Goal: Book appointment/travel/reservation

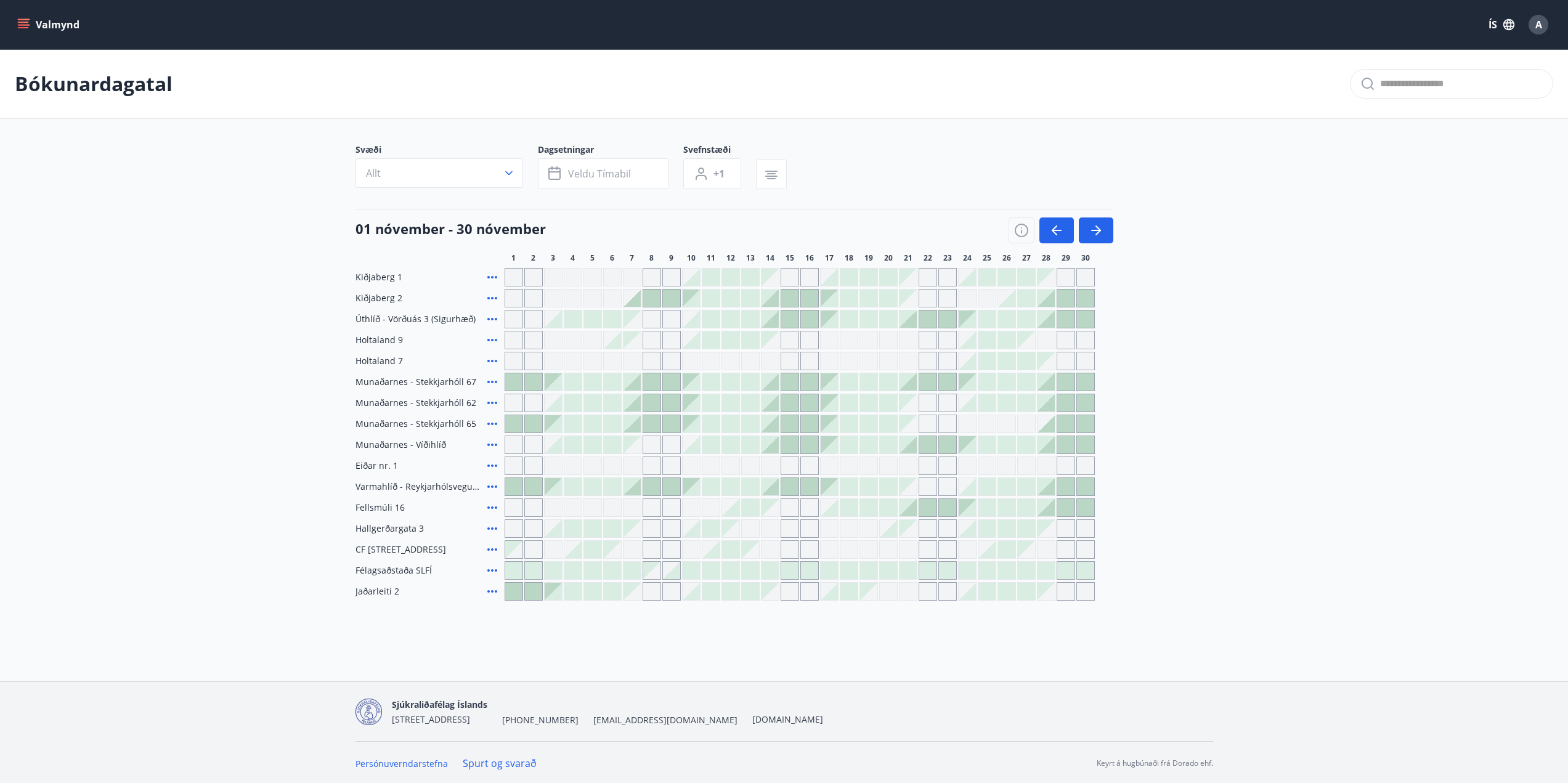
click at [634, 429] on div at bounding box center [632, 424] width 17 height 17
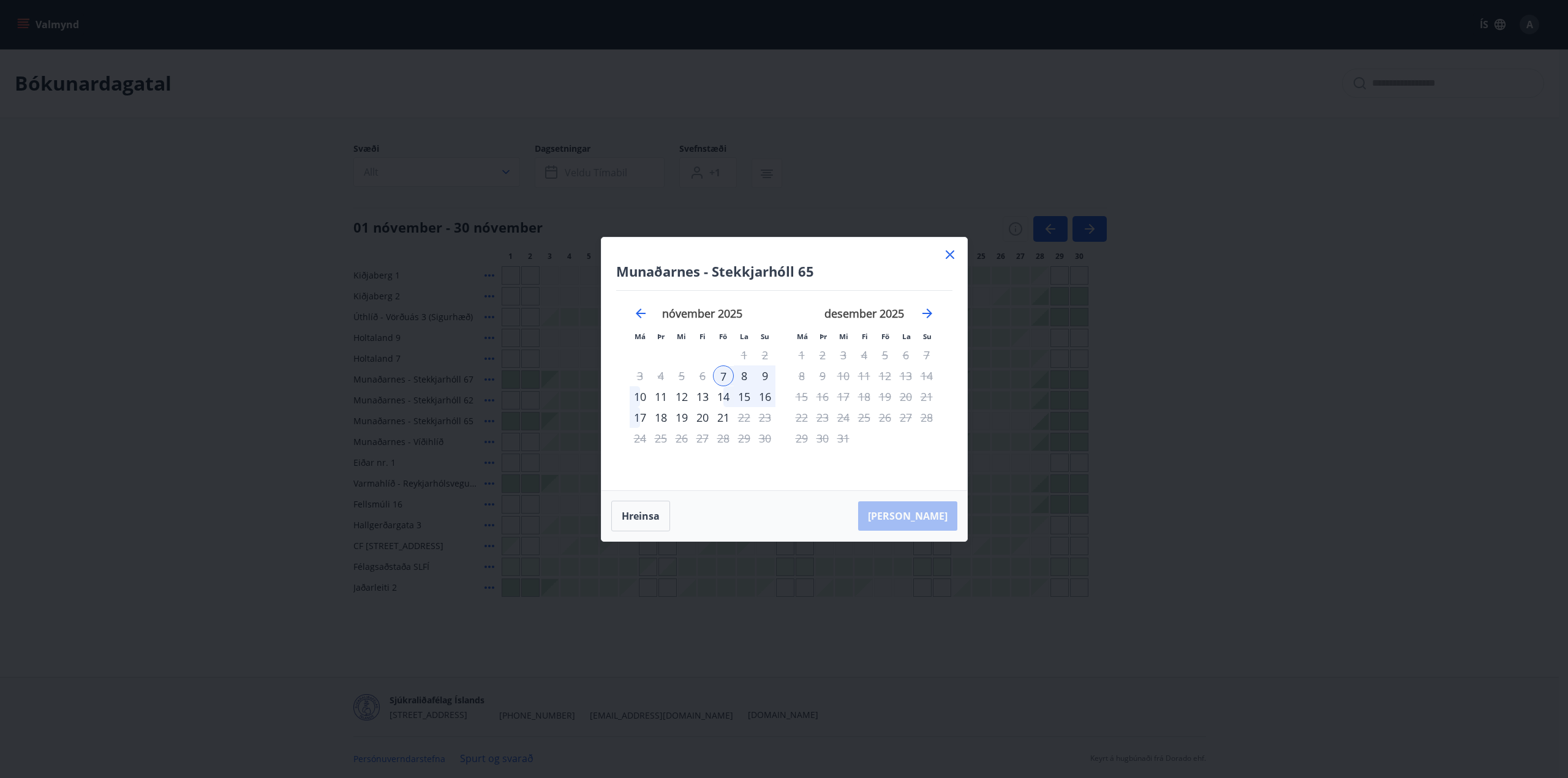
click at [638, 394] on div "10" at bounding box center [640, 397] width 21 height 21
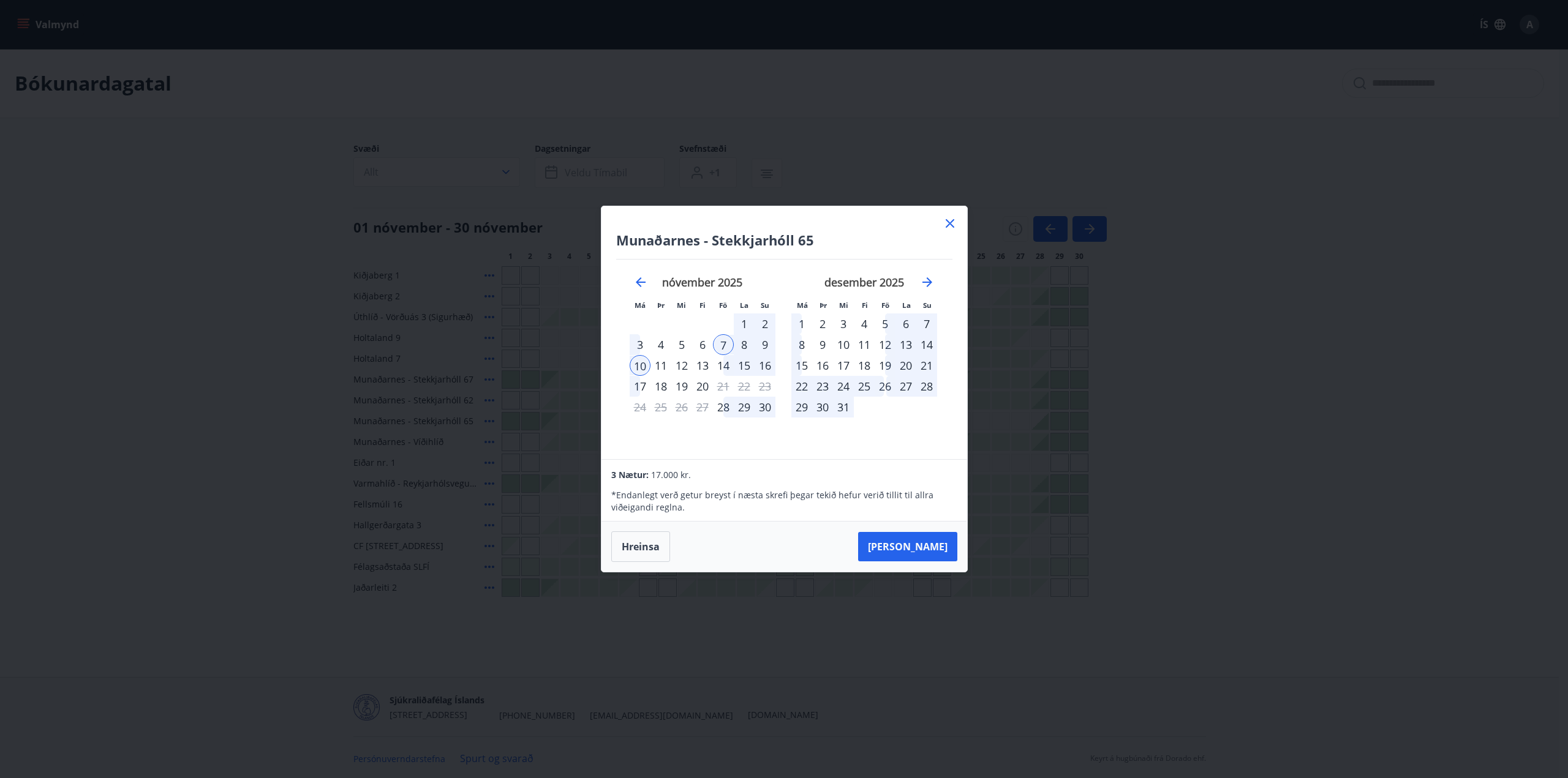
click at [949, 221] on icon at bounding box center [950, 224] width 15 height 15
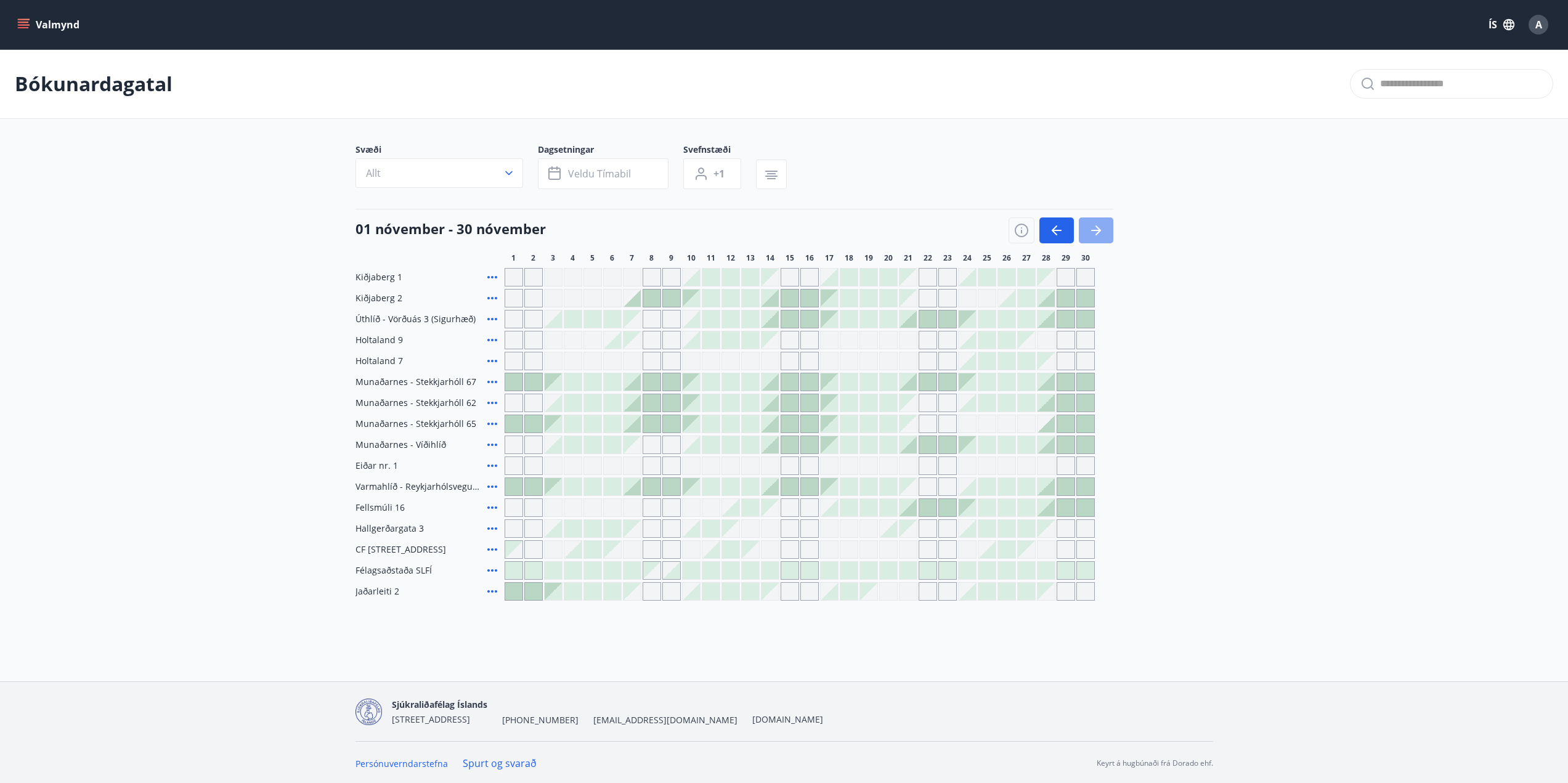
click at [1102, 232] on icon "button" at bounding box center [1096, 231] width 15 height 15
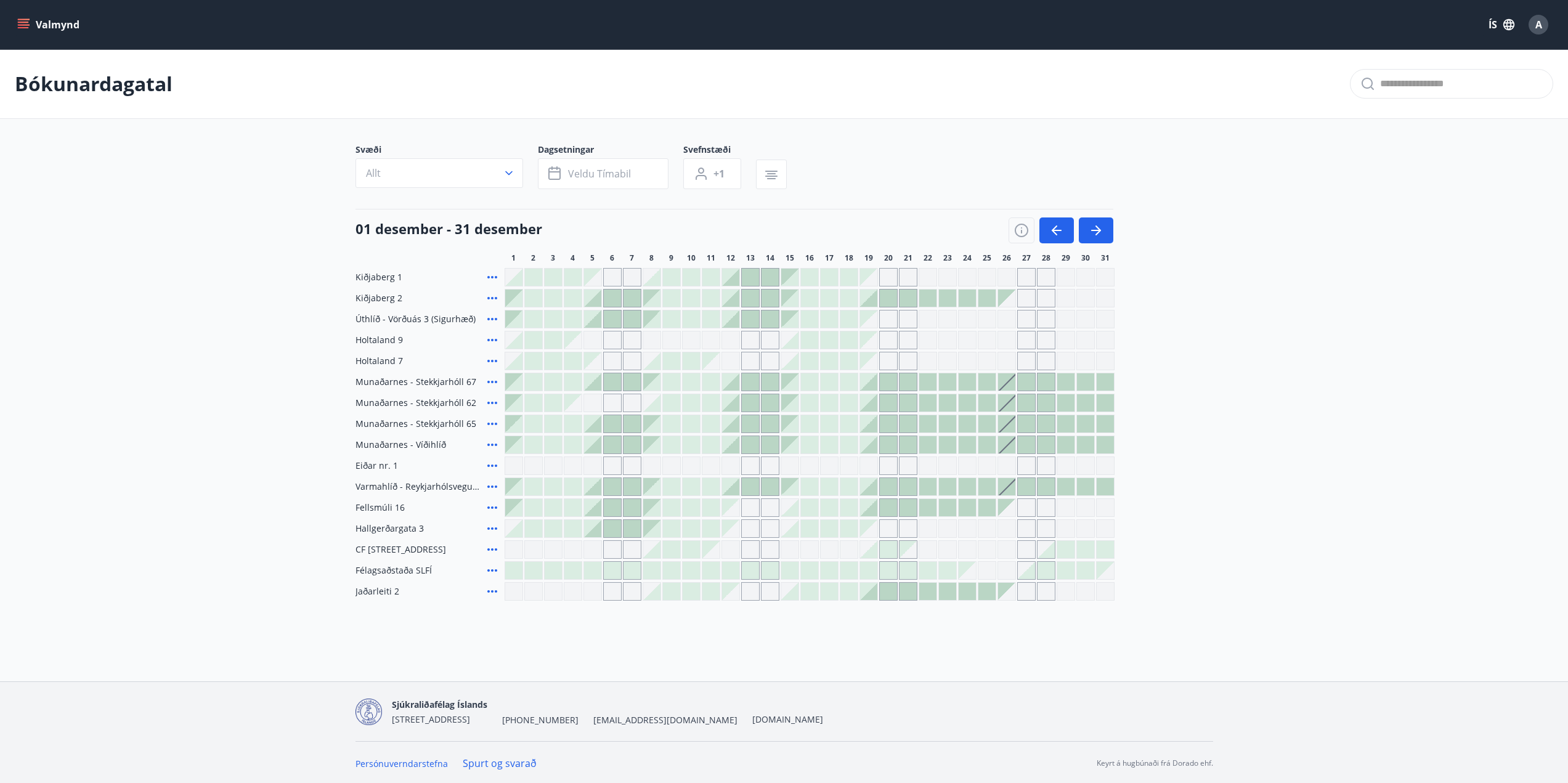
click at [516, 342] on div at bounding box center [514, 340] width 17 height 17
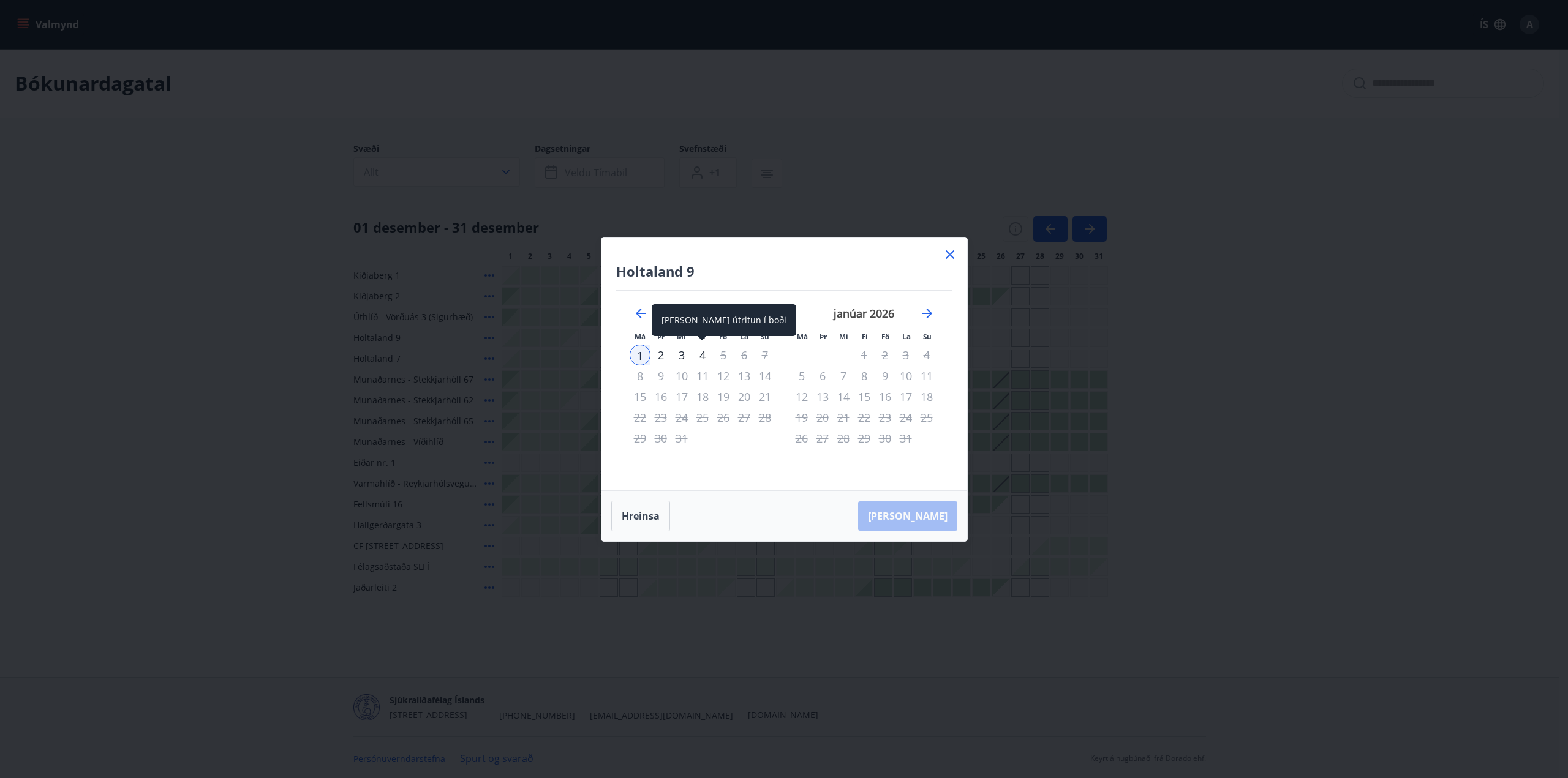
click at [702, 356] on div "4" at bounding box center [702, 355] width 21 height 21
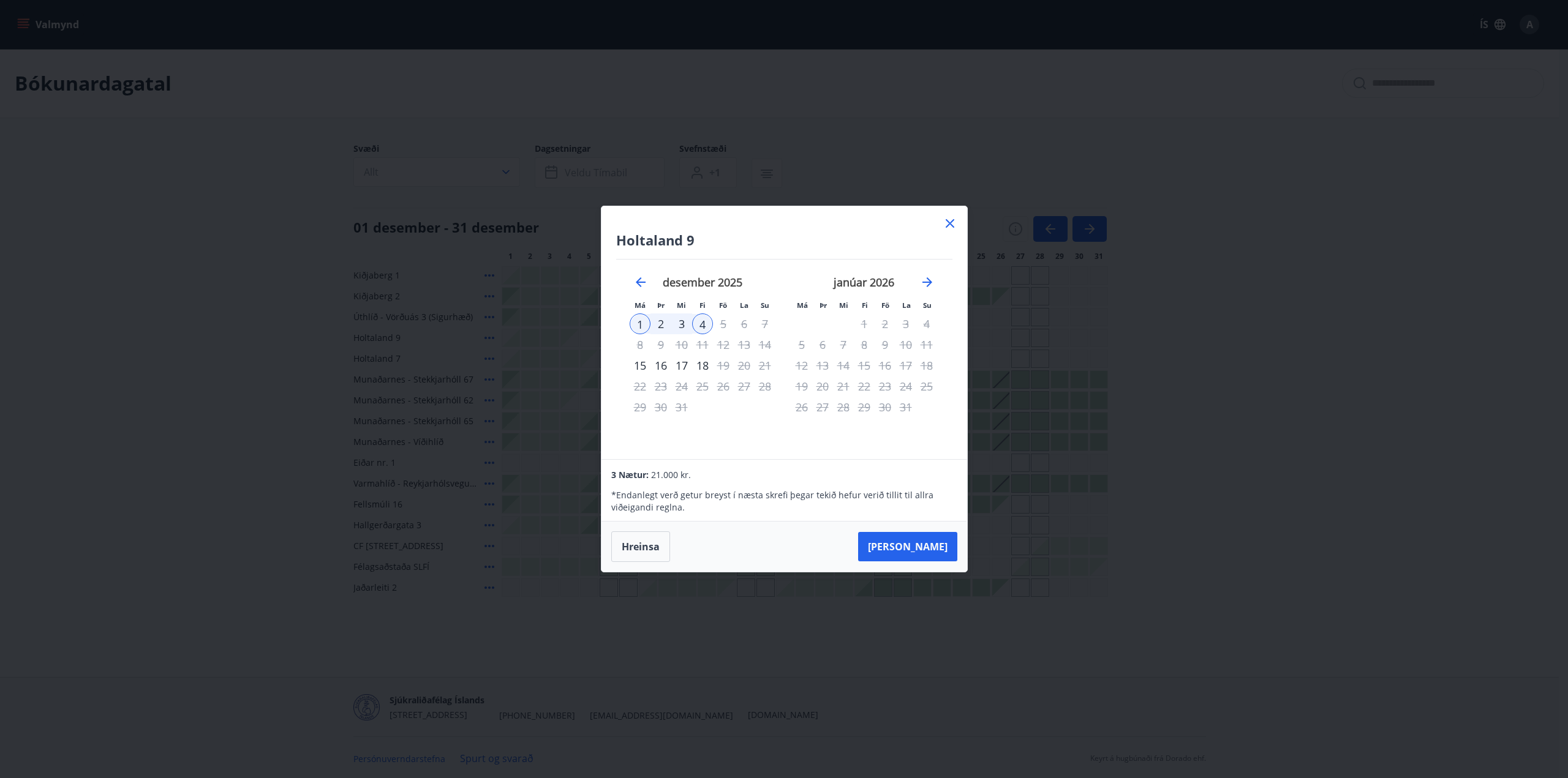
drag, startPoint x: 949, startPoint y: 218, endPoint x: 804, endPoint y: 356, distance: 200.2
click at [950, 218] on icon at bounding box center [950, 224] width 15 height 15
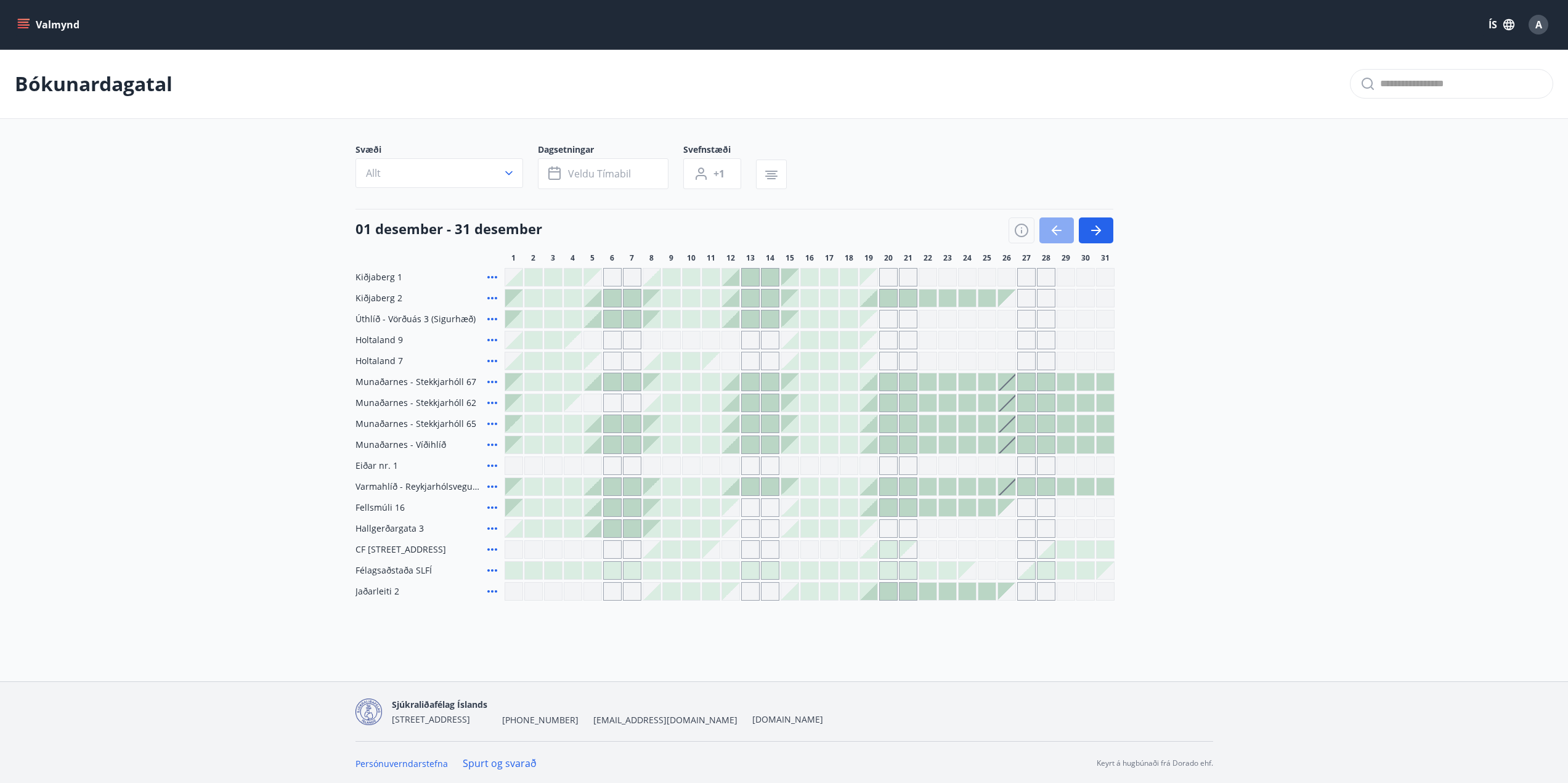
click at [1064, 231] on button "button" at bounding box center [1056, 231] width 34 height 26
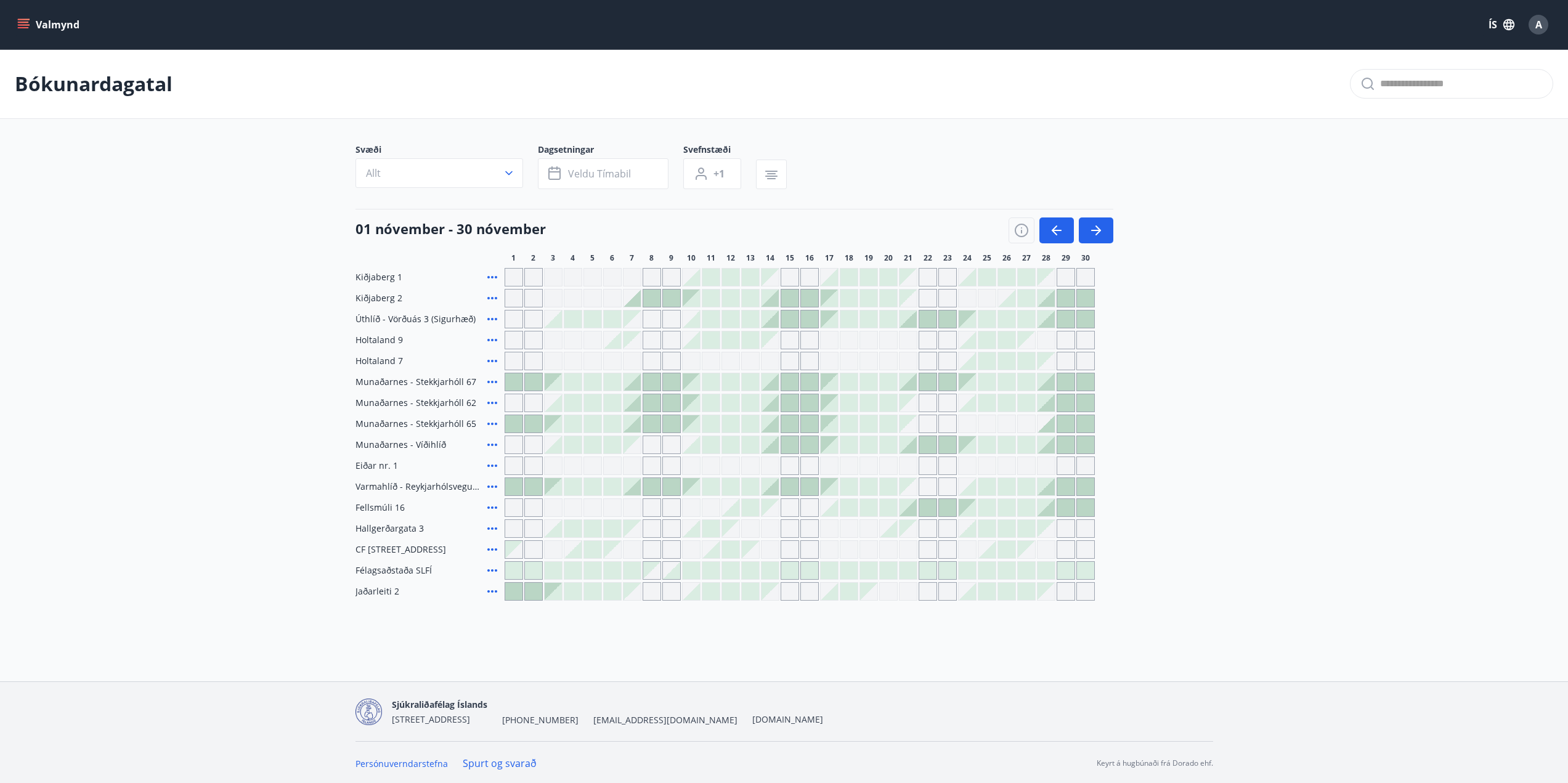
click at [692, 344] on div at bounding box center [691, 340] width 17 height 17
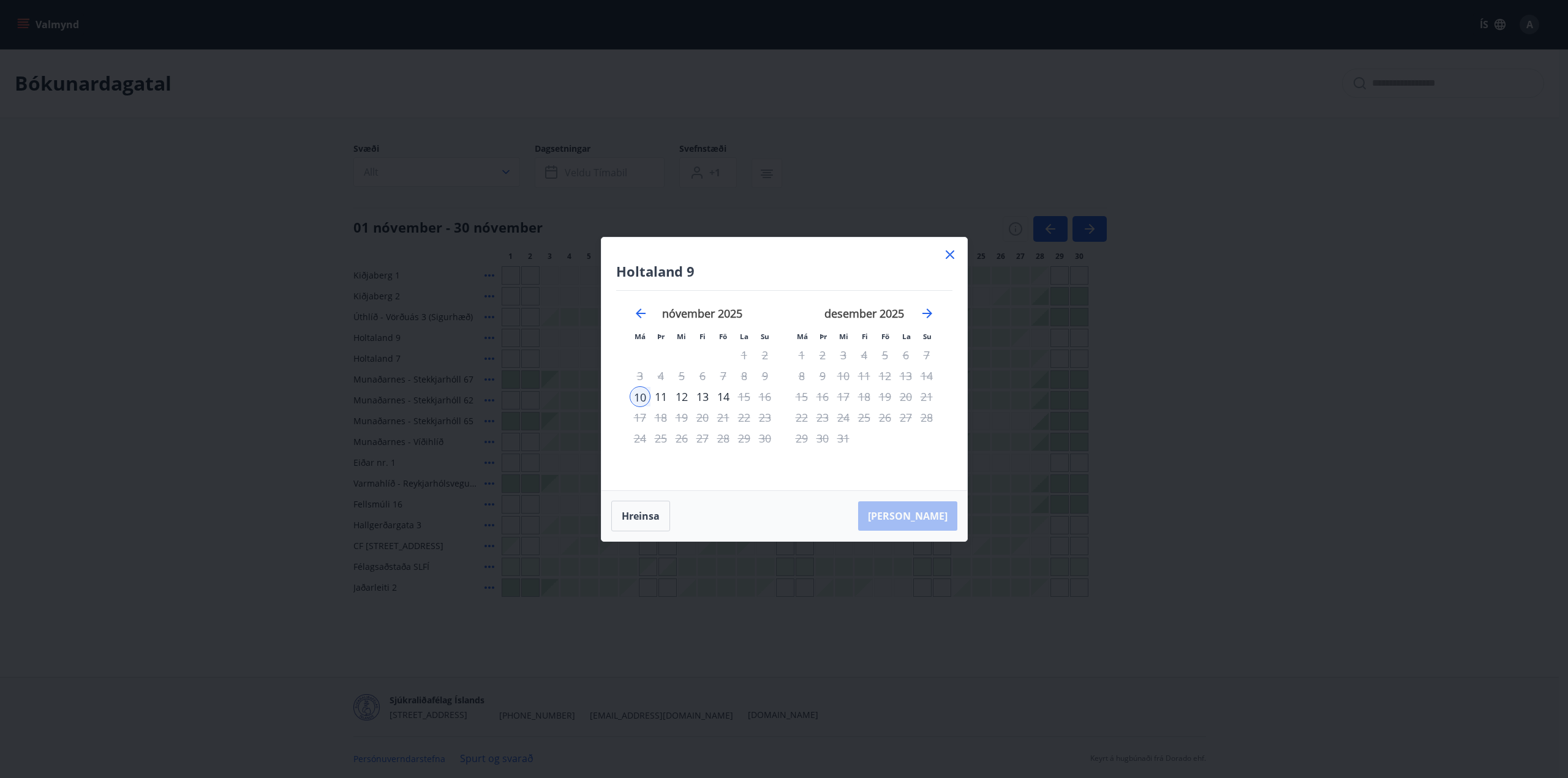
click at [698, 397] on div "13" at bounding box center [702, 397] width 21 height 21
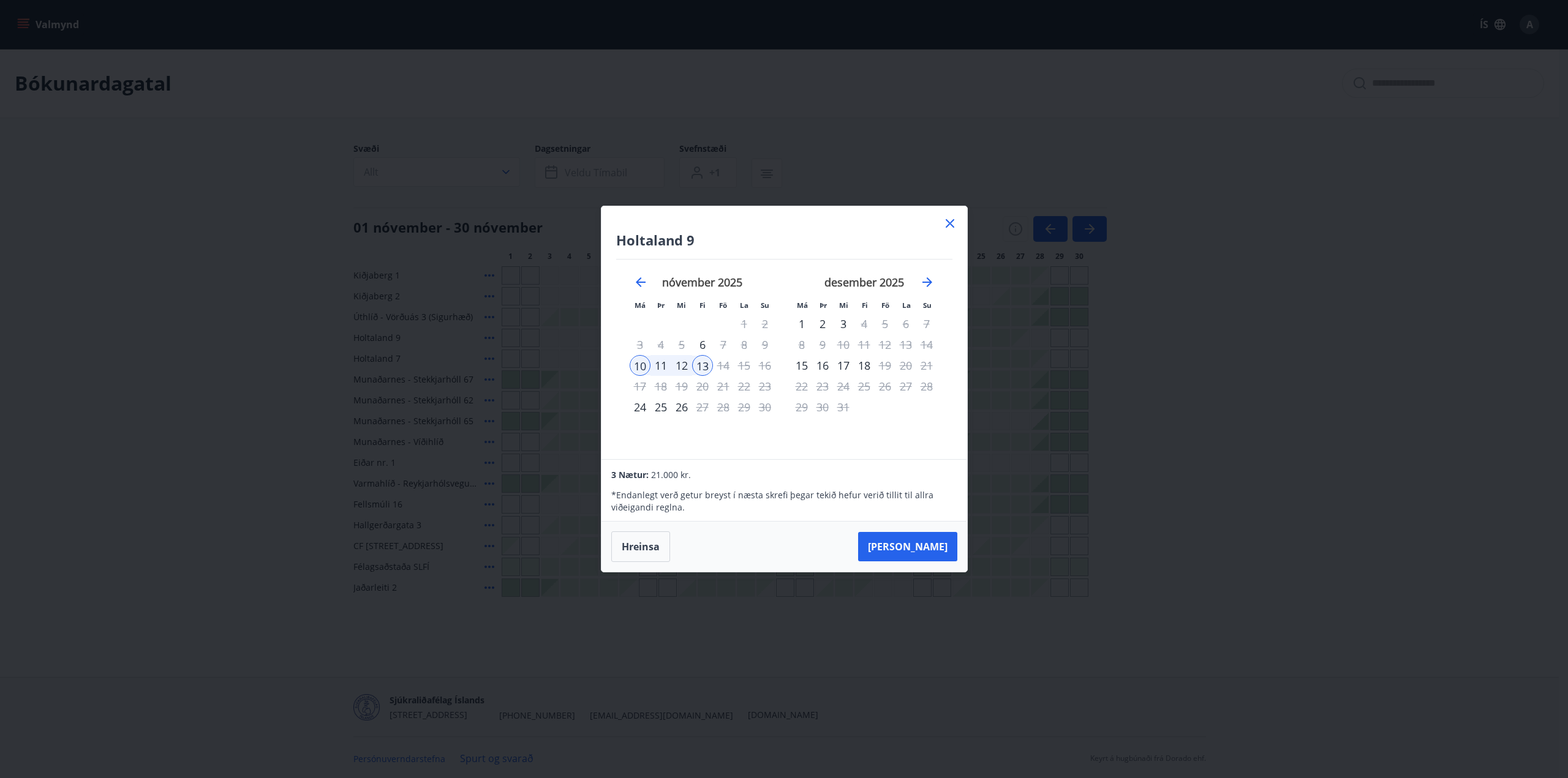
click at [946, 225] on icon at bounding box center [950, 224] width 15 height 15
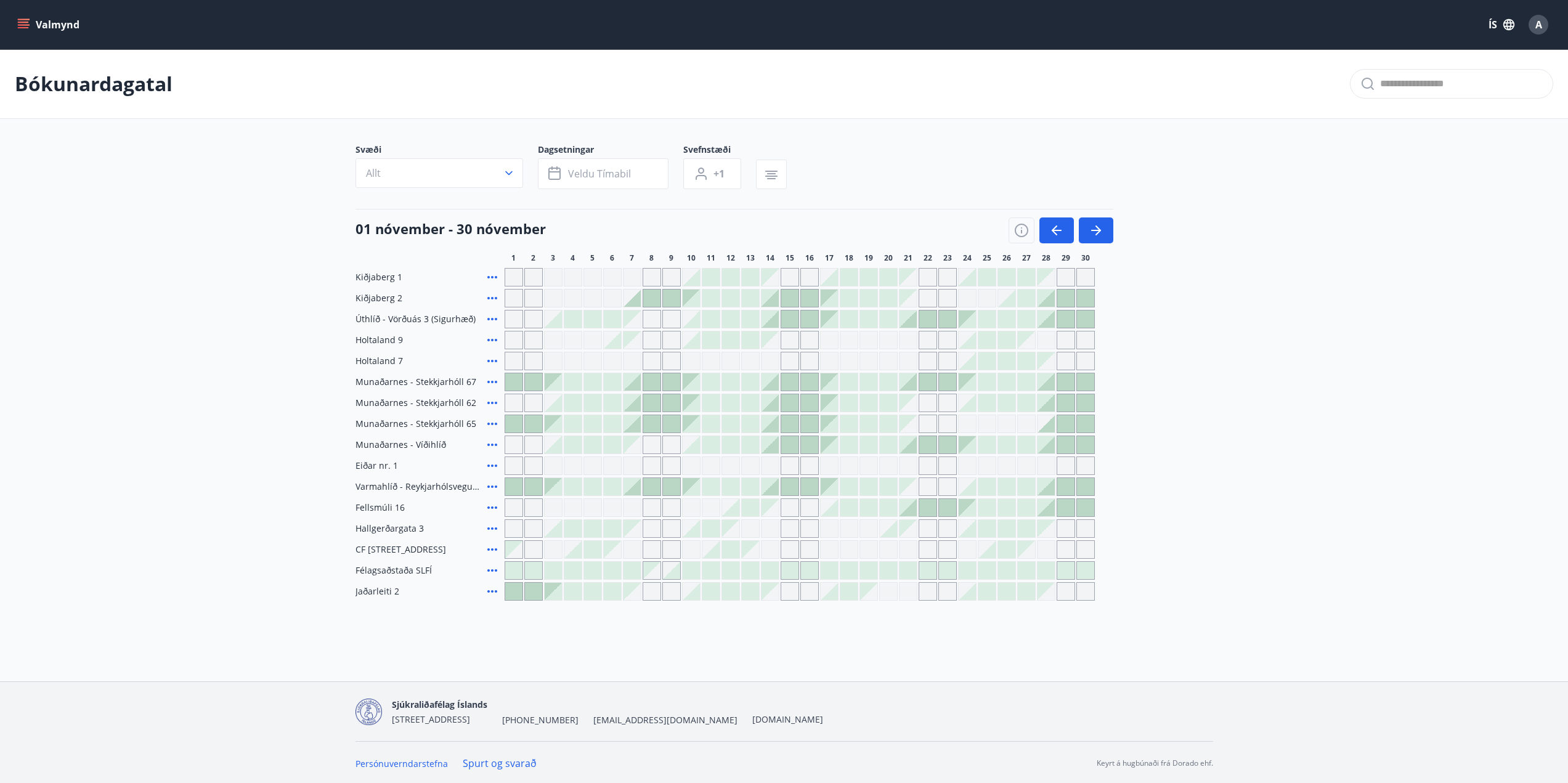
scroll to position [2, 0]
click at [1098, 231] on icon "button" at bounding box center [1098, 229] width 5 height 10
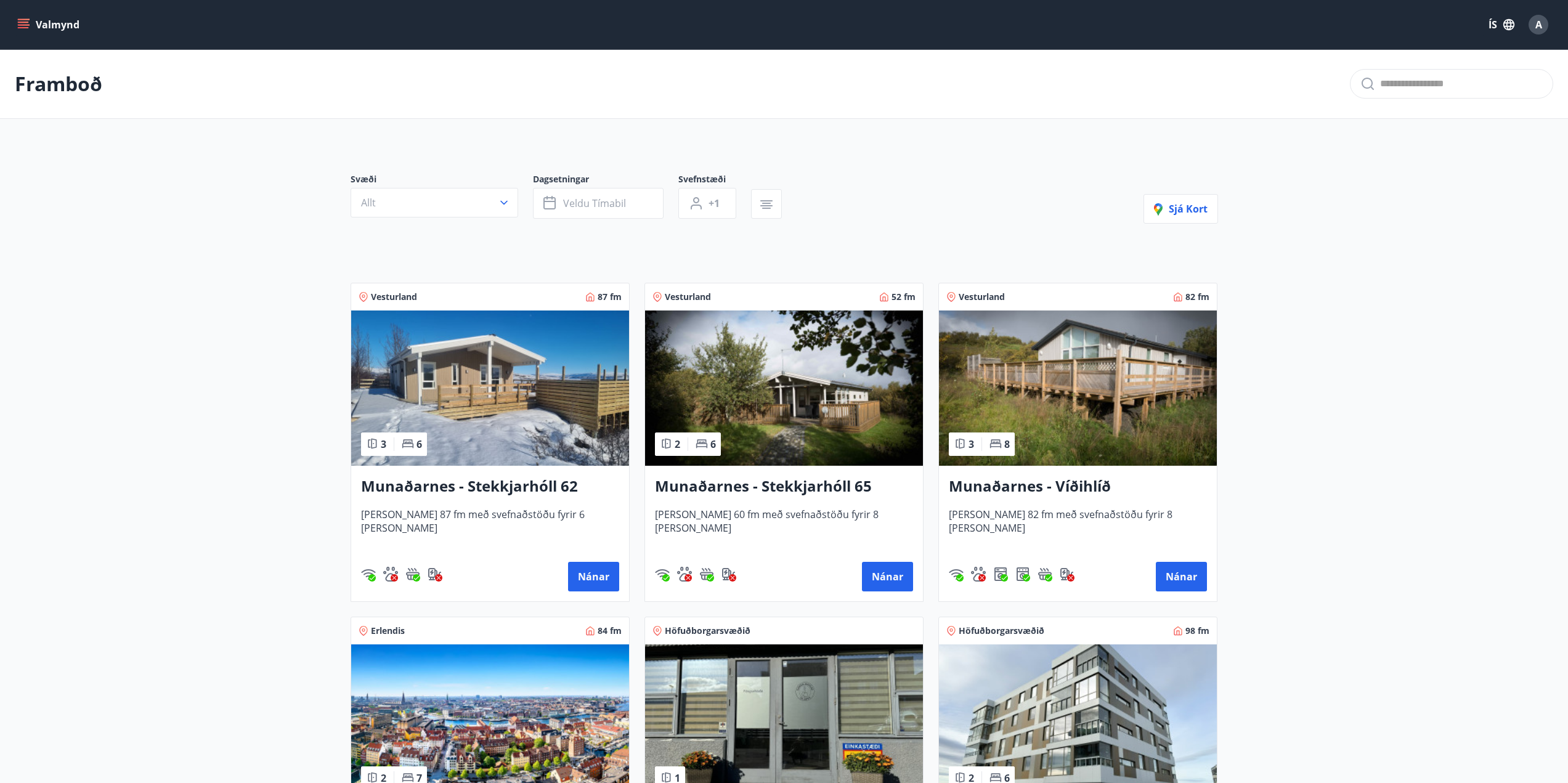
scroll to position [123, 0]
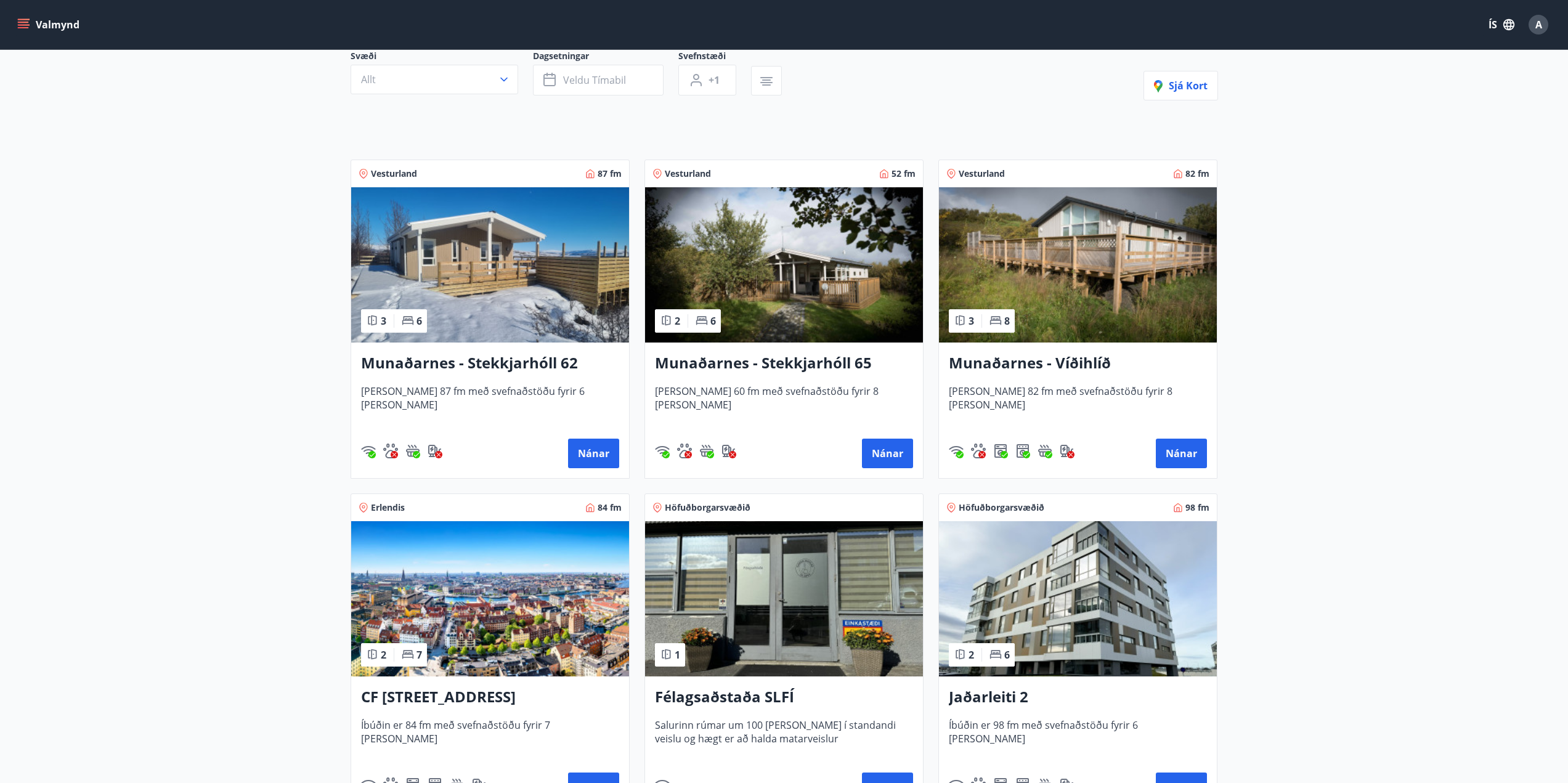
click at [817, 311] on img at bounding box center [784, 265] width 278 height 155
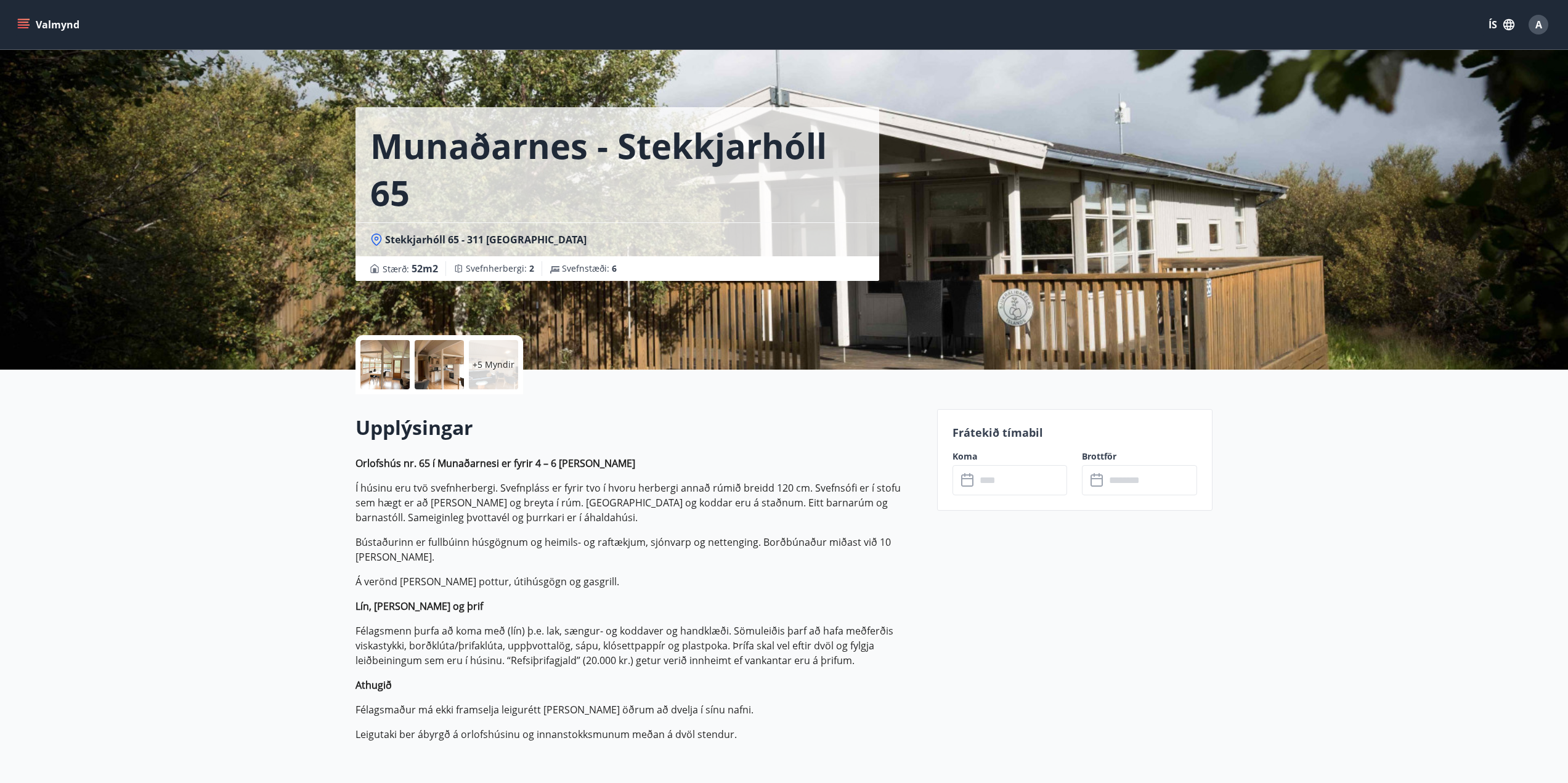
click at [381, 366] on div at bounding box center [385, 365] width 49 height 49
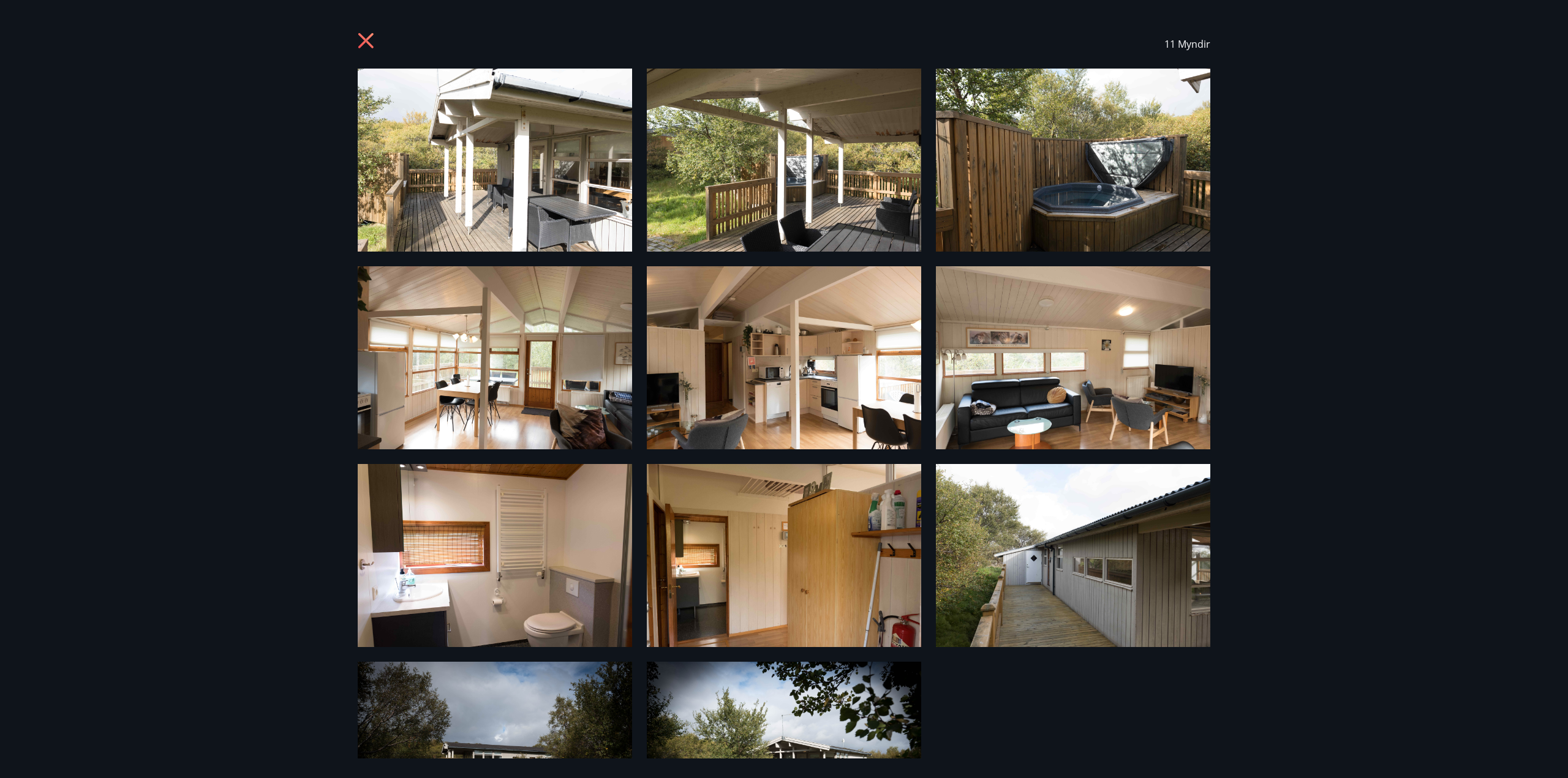
click at [370, 44] on icon at bounding box center [366, 40] width 15 height 15
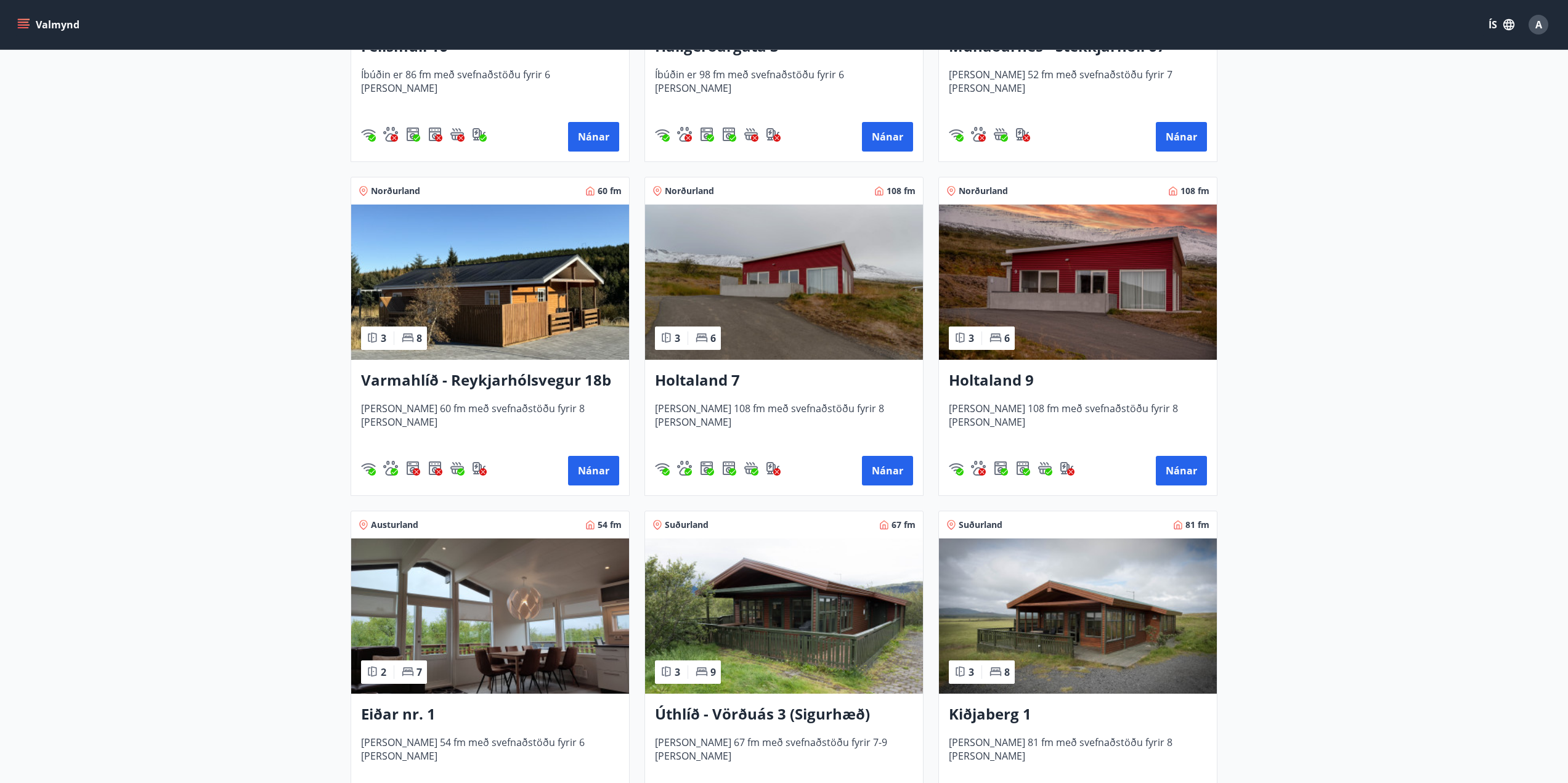
scroll to position [1109, 0]
